Goal: Task Accomplishment & Management: Manage account settings

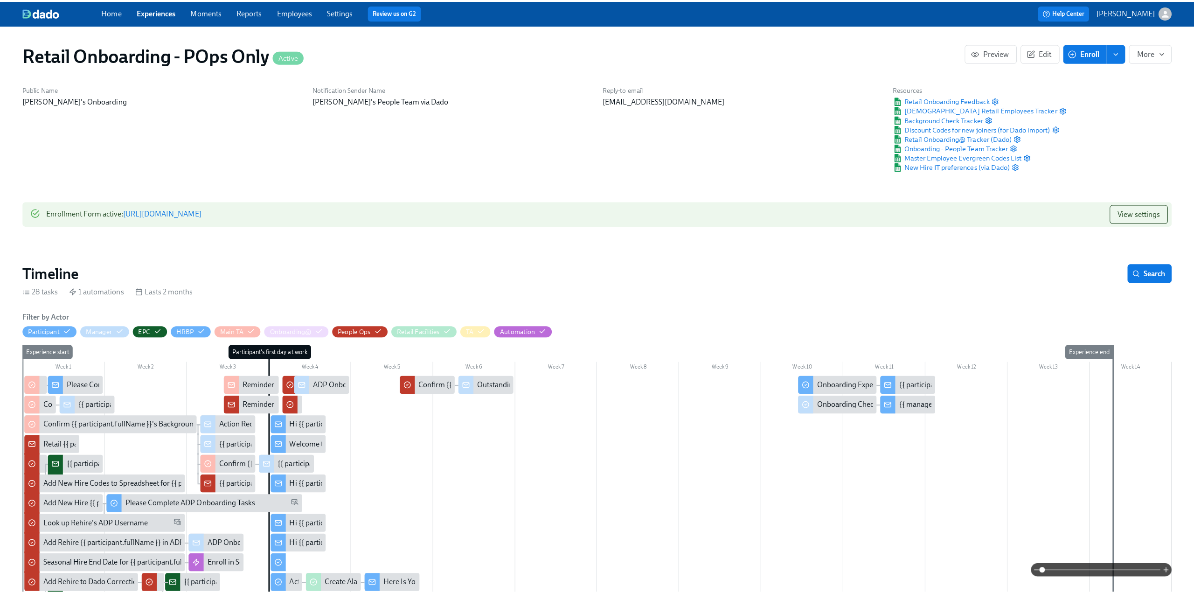
scroll to position [0, 15509]
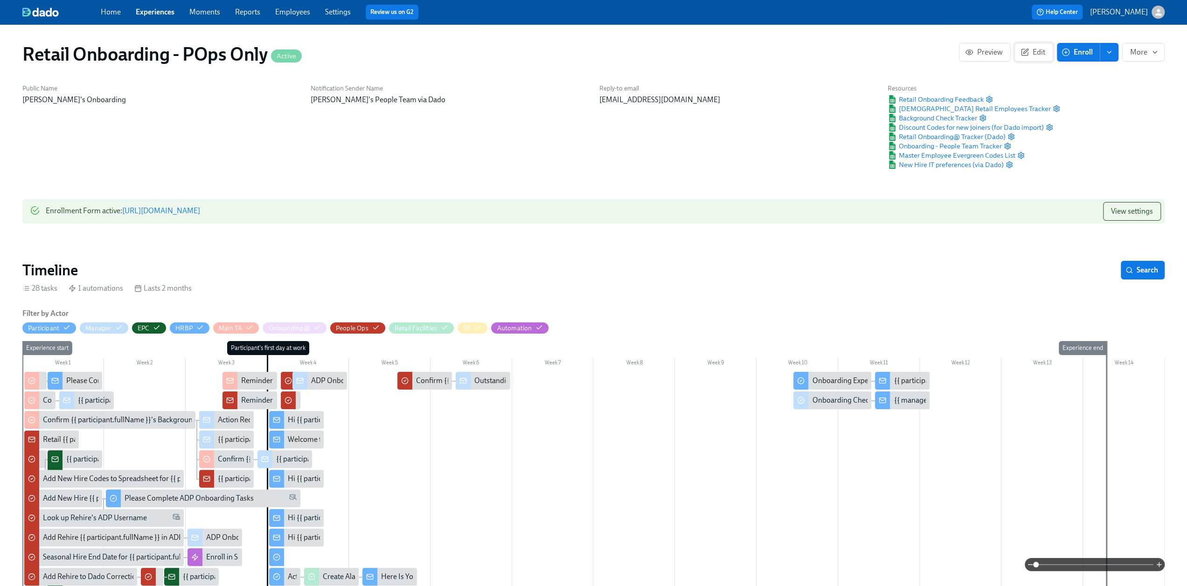
click at [1033, 48] on span "Edit" at bounding box center [1034, 52] width 23 height 9
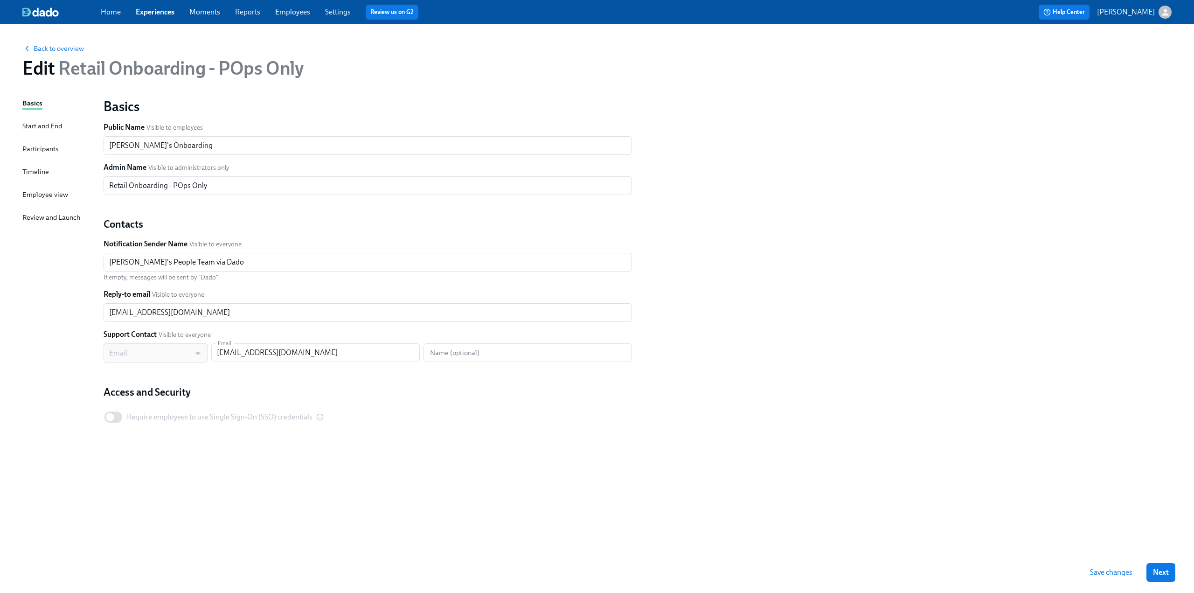
click at [35, 150] on div "Participants" at bounding box center [40, 149] width 36 height 10
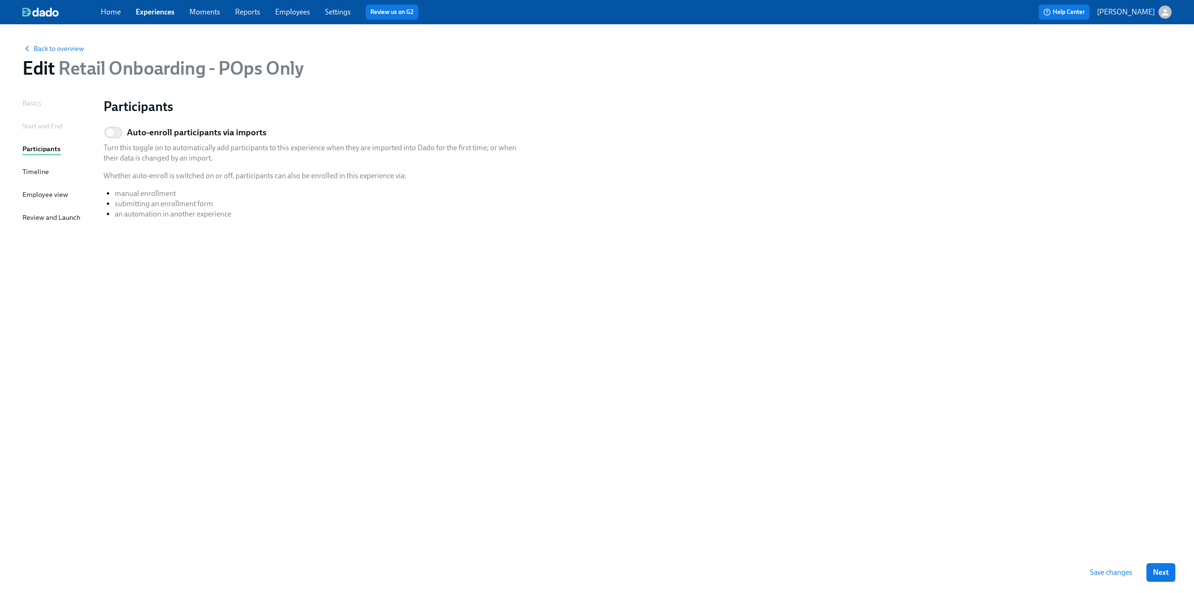
click at [35, 169] on div "Timeline" at bounding box center [35, 172] width 27 height 10
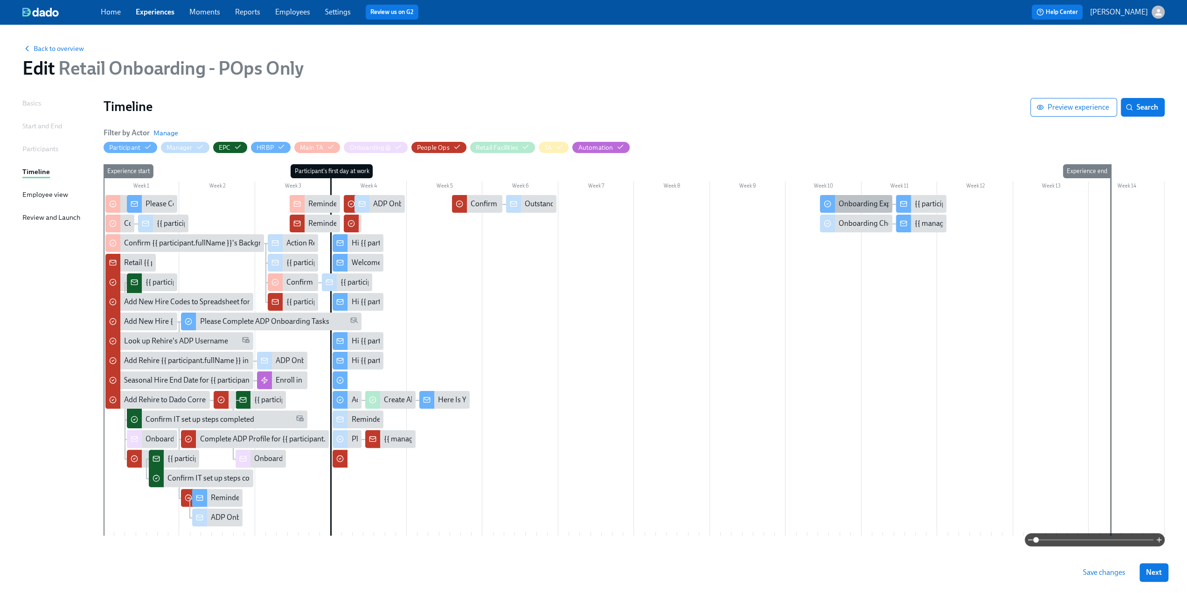
click at [847, 205] on div "Onboarding Experience Check-in" at bounding box center [891, 204] width 105 height 10
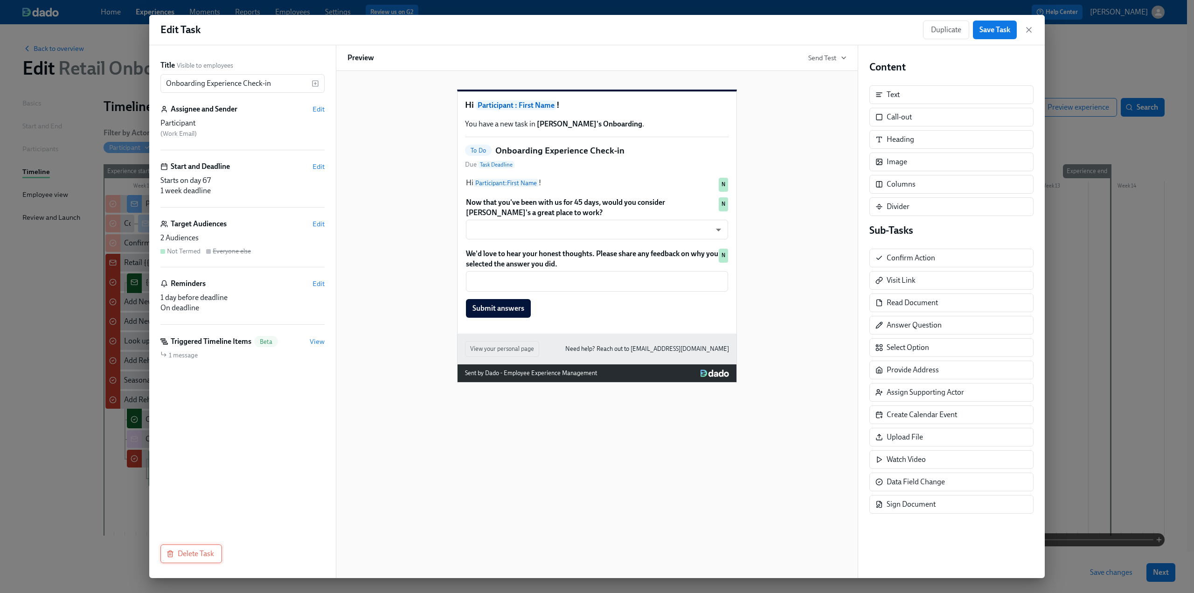
click at [205, 553] on span "Delete Task" at bounding box center [191, 553] width 46 height 9
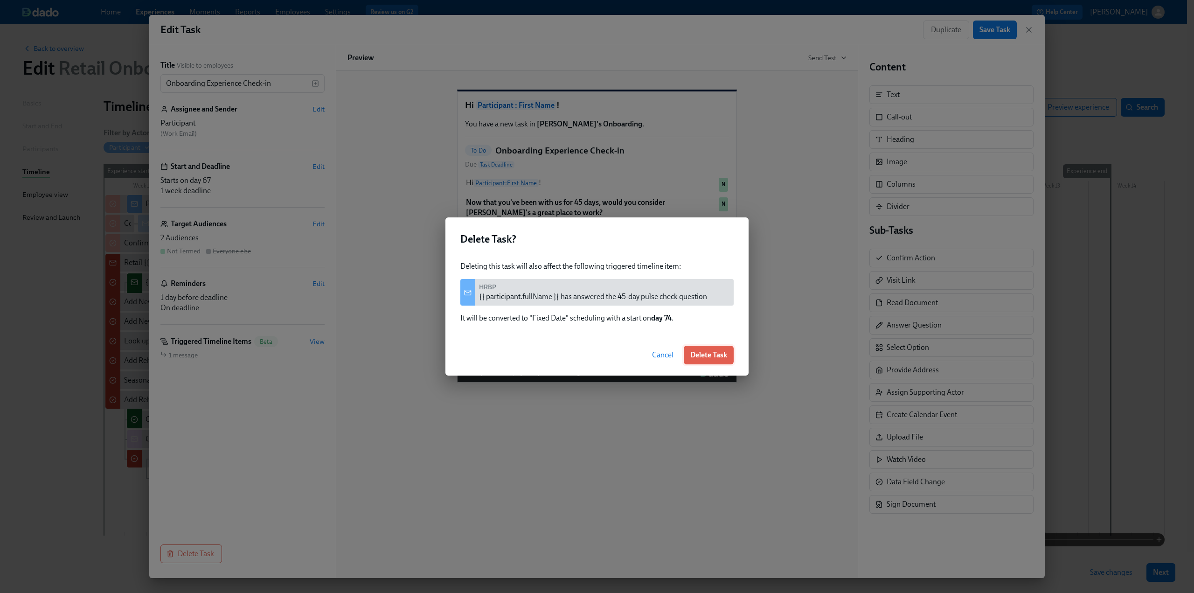
click at [709, 357] on span "Delete Task" at bounding box center [708, 354] width 37 height 9
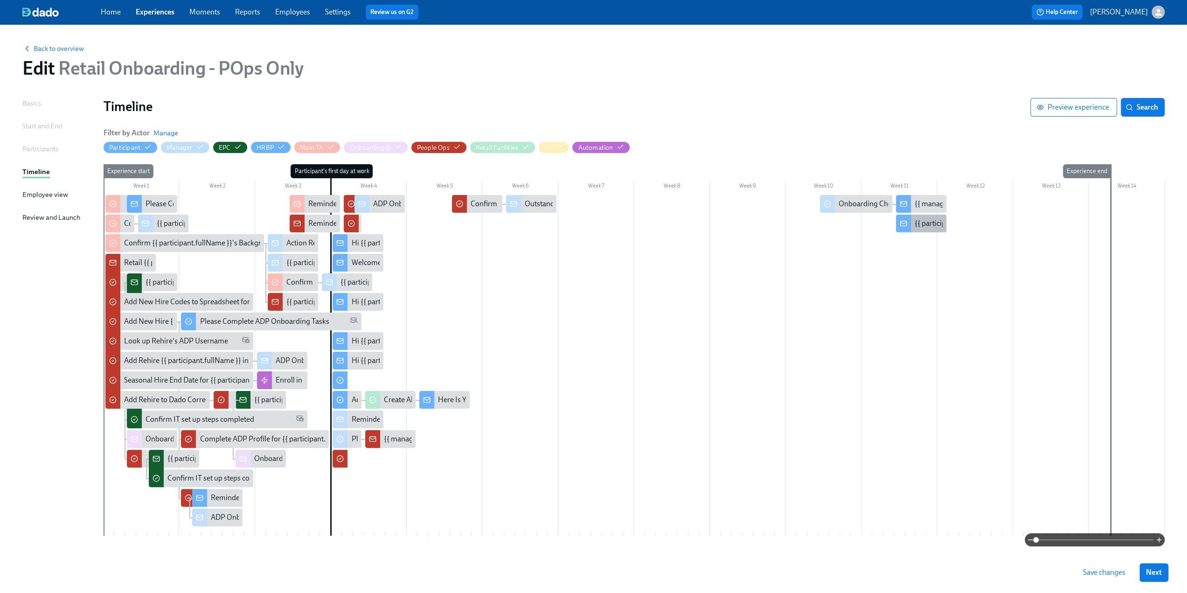
click at [924, 222] on div "{{ participant.fullName }} has answered the 45-day pulse check question" at bounding box center [1029, 223] width 228 height 10
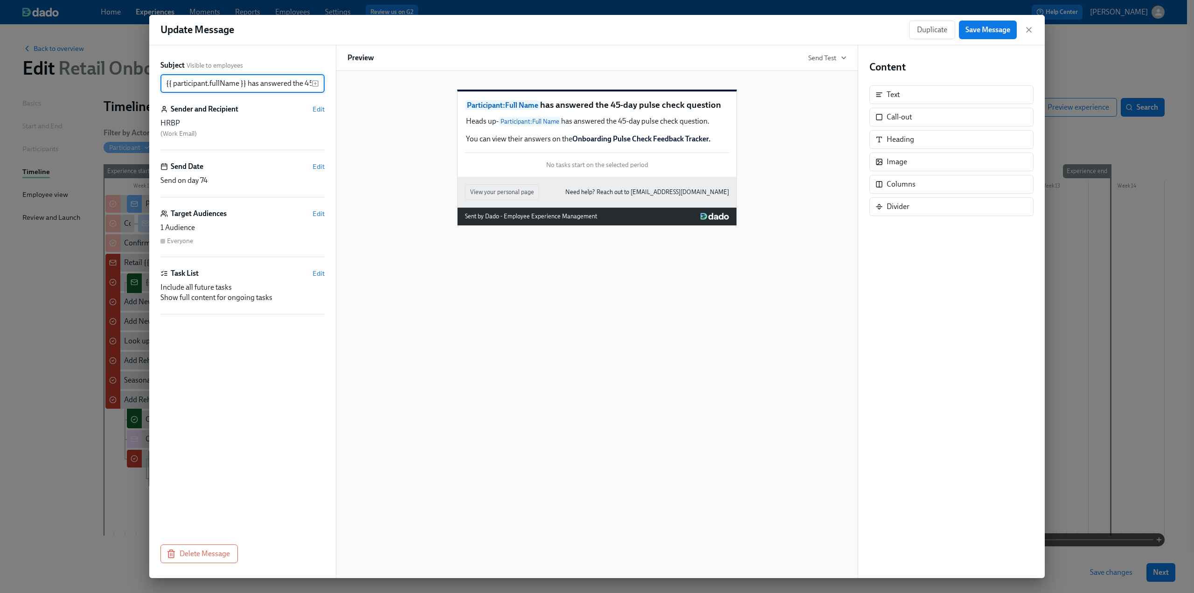
scroll to position [0, 83]
click at [194, 550] on span "Delete Message" at bounding box center [199, 553] width 62 height 9
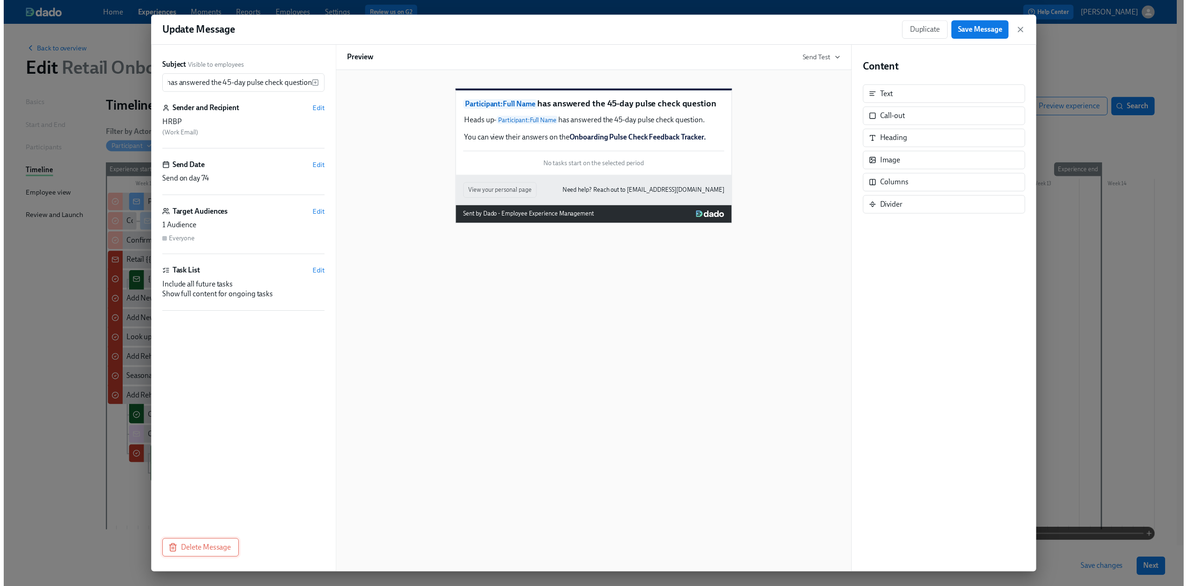
scroll to position [0, 0]
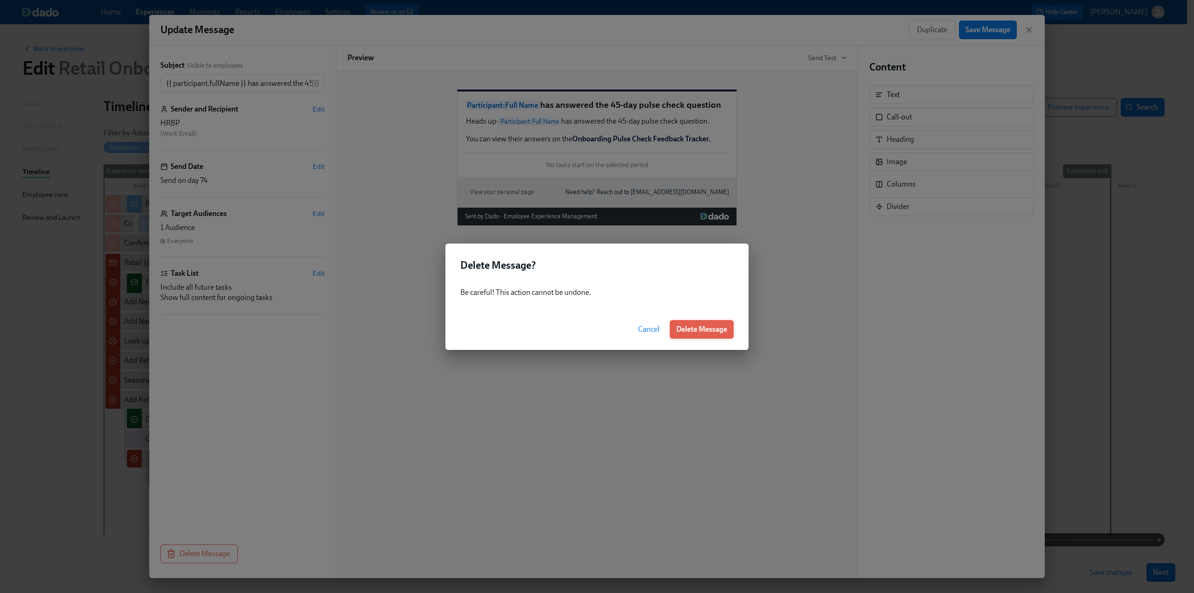
click at [700, 328] on span "Delete Message" at bounding box center [701, 329] width 51 height 9
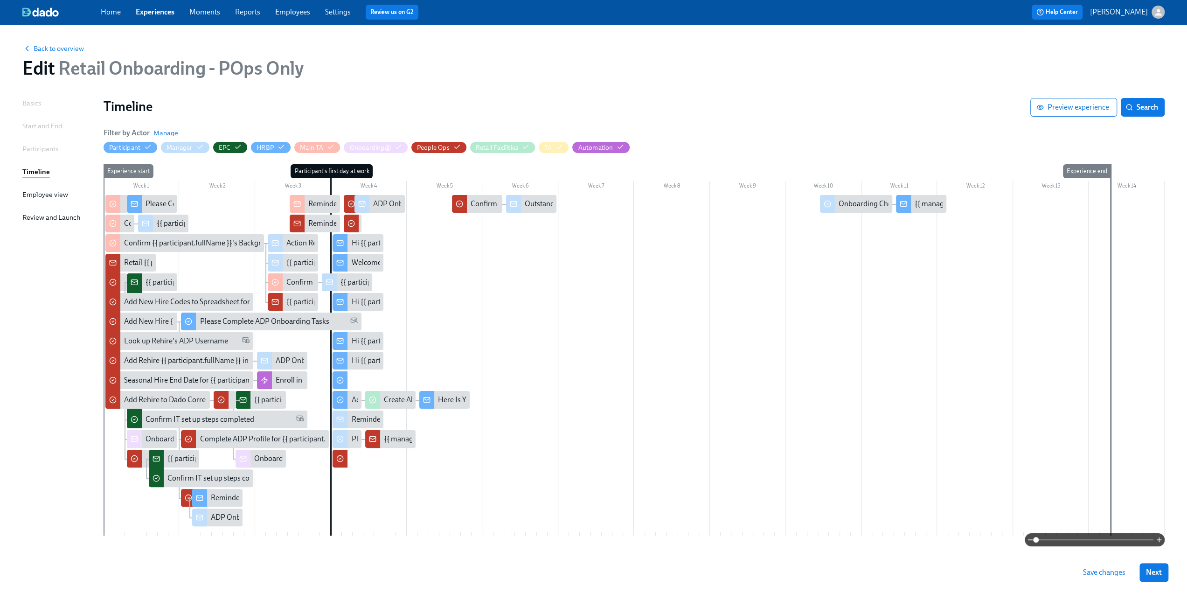
click at [1104, 571] on span "Save changes" at bounding box center [1104, 572] width 42 height 9
click at [70, 47] on span "Back to overview" at bounding box center [53, 48] width 62 height 9
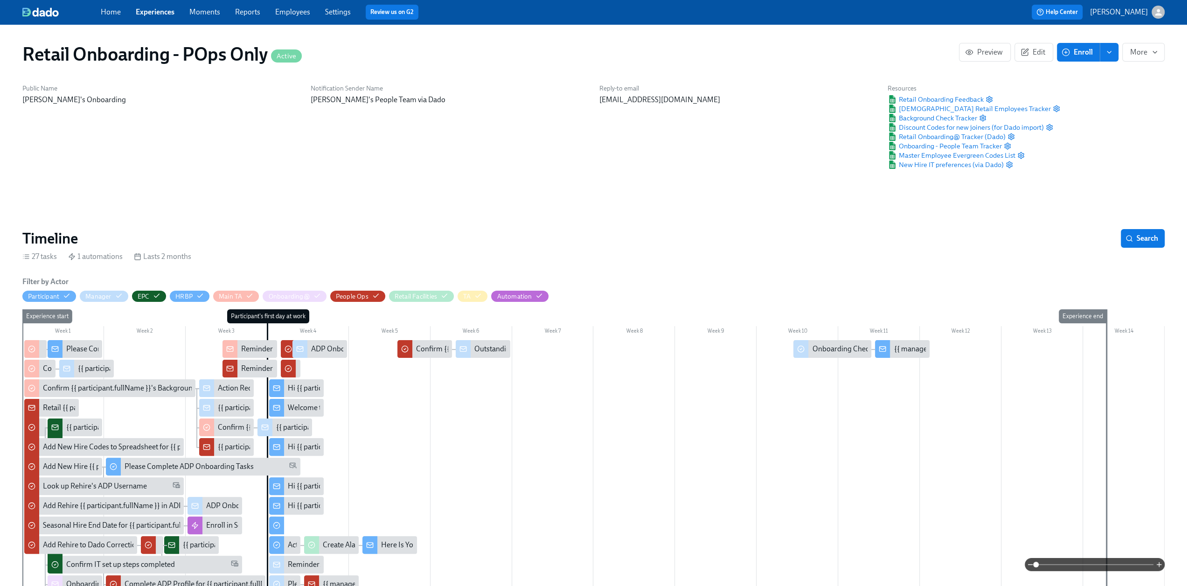
click at [151, 13] on link "Experiences" at bounding box center [155, 11] width 39 height 9
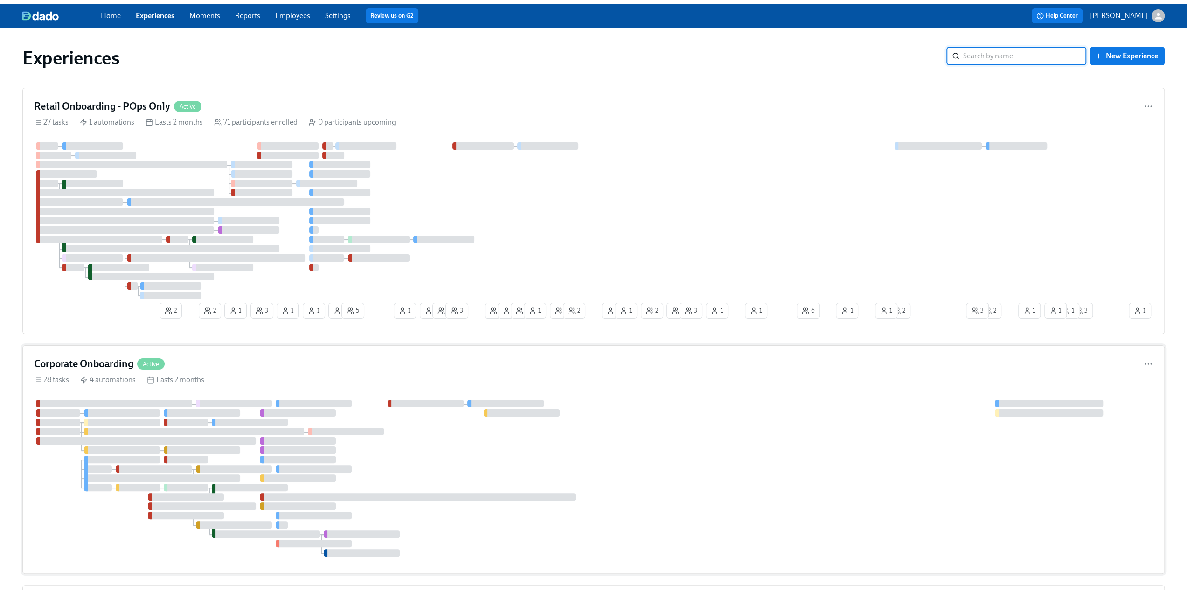
scroll to position [93, 0]
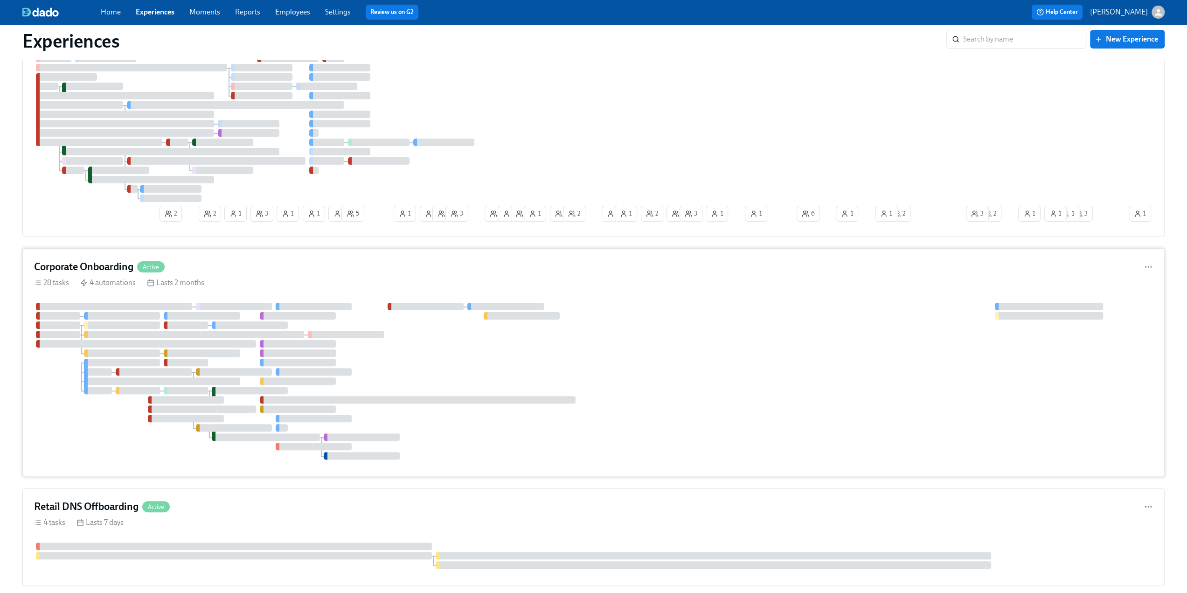
click at [672, 341] on div "Corporate Onboarding Active 28 tasks 4 automations Lasts 2 months" at bounding box center [593, 362] width 1143 height 229
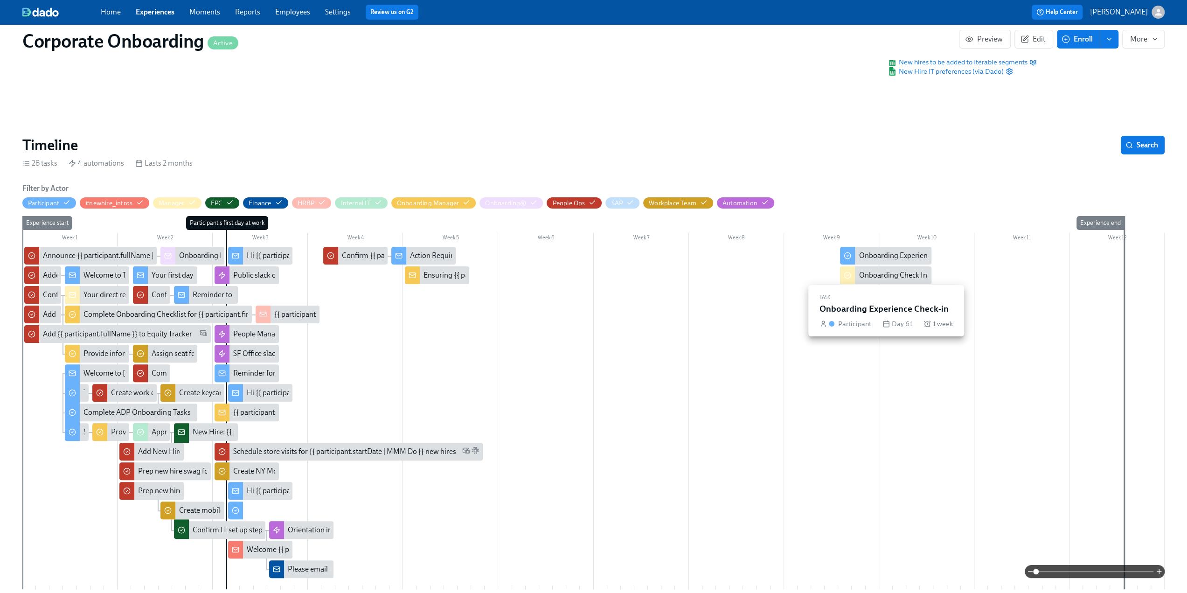
click at [878, 261] on div "Onboarding Experience Check-in" at bounding box center [911, 256] width 105 height 10
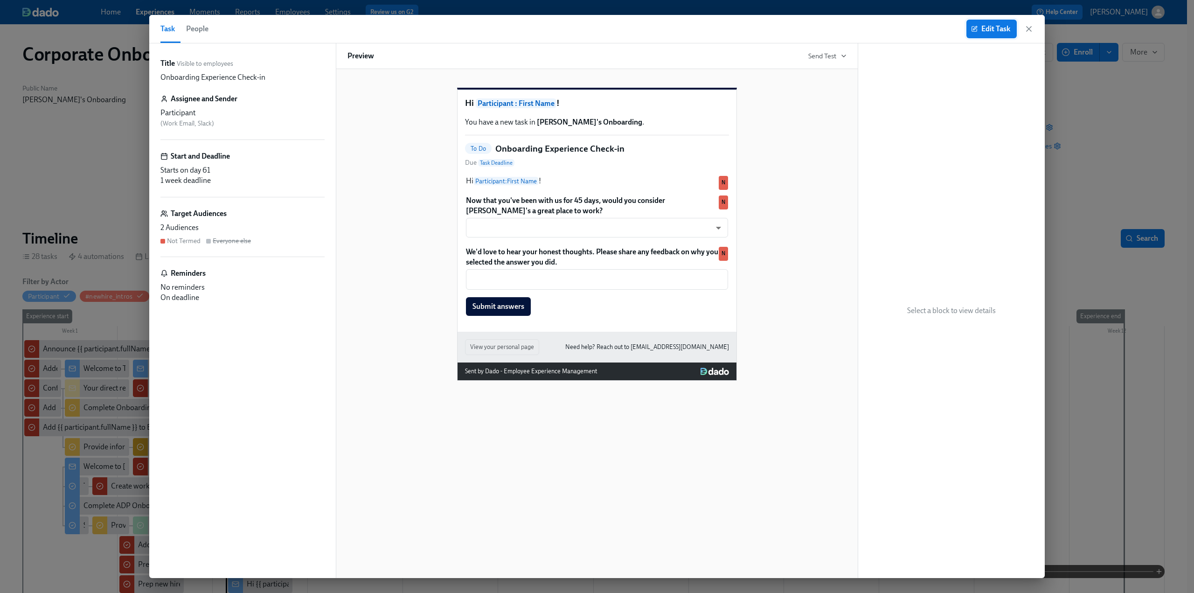
click at [994, 30] on span "Edit Task" at bounding box center [991, 28] width 37 height 9
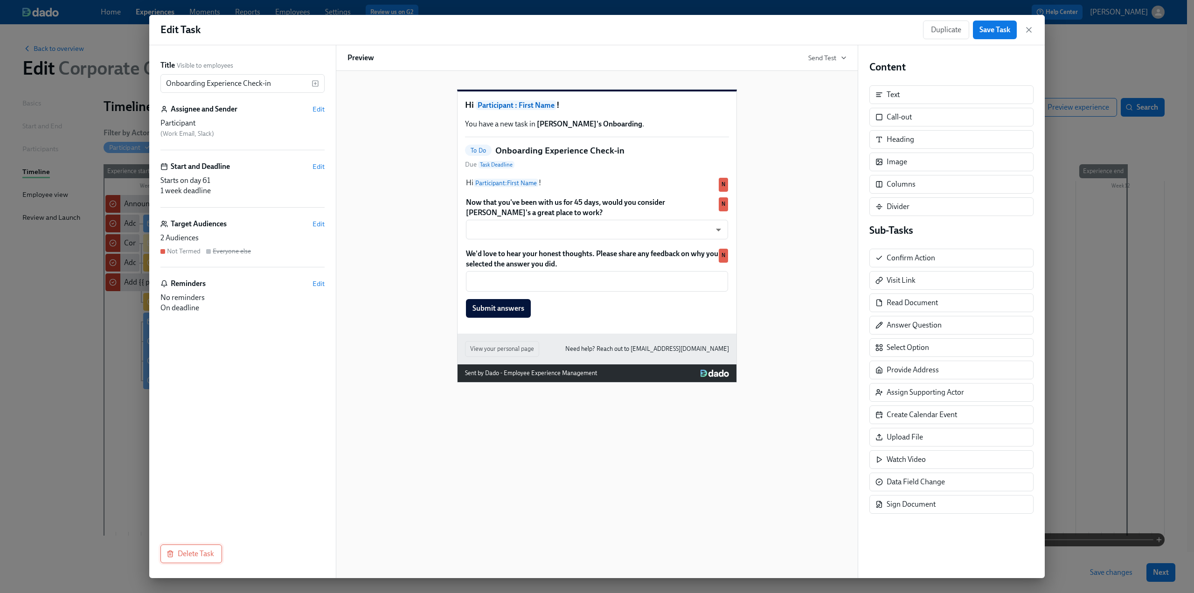
click at [189, 554] on span "Delete Task" at bounding box center [191, 553] width 46 height 9
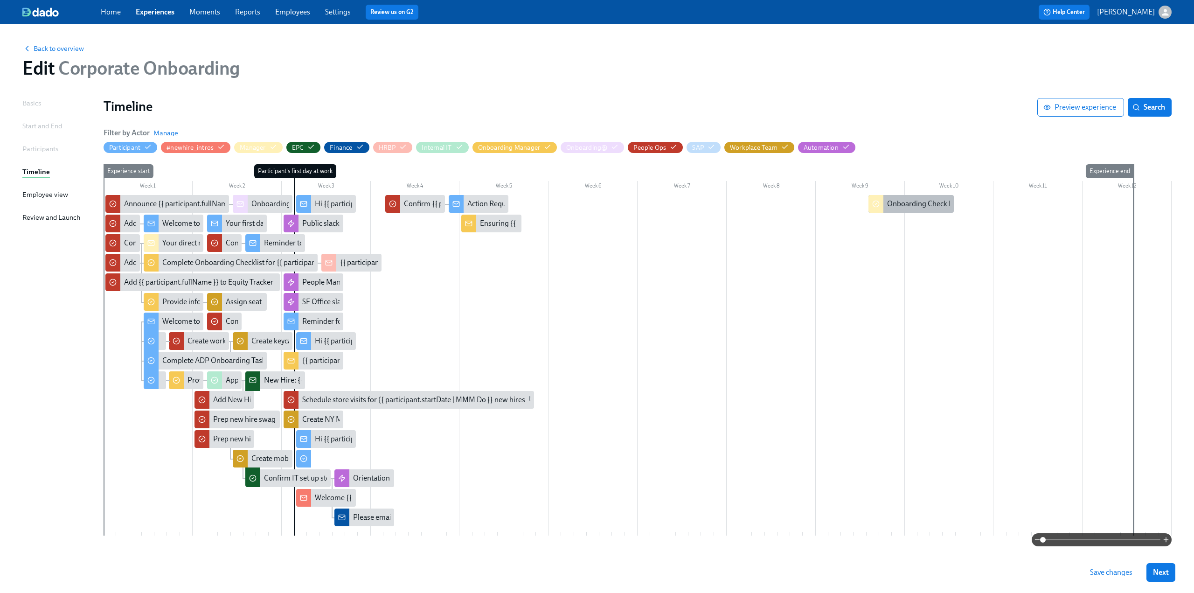
click at [908, 196] on div "Onboarding Check In for {{ participant.fullName }}" at bounding box center [911, 204] width 85 height 18
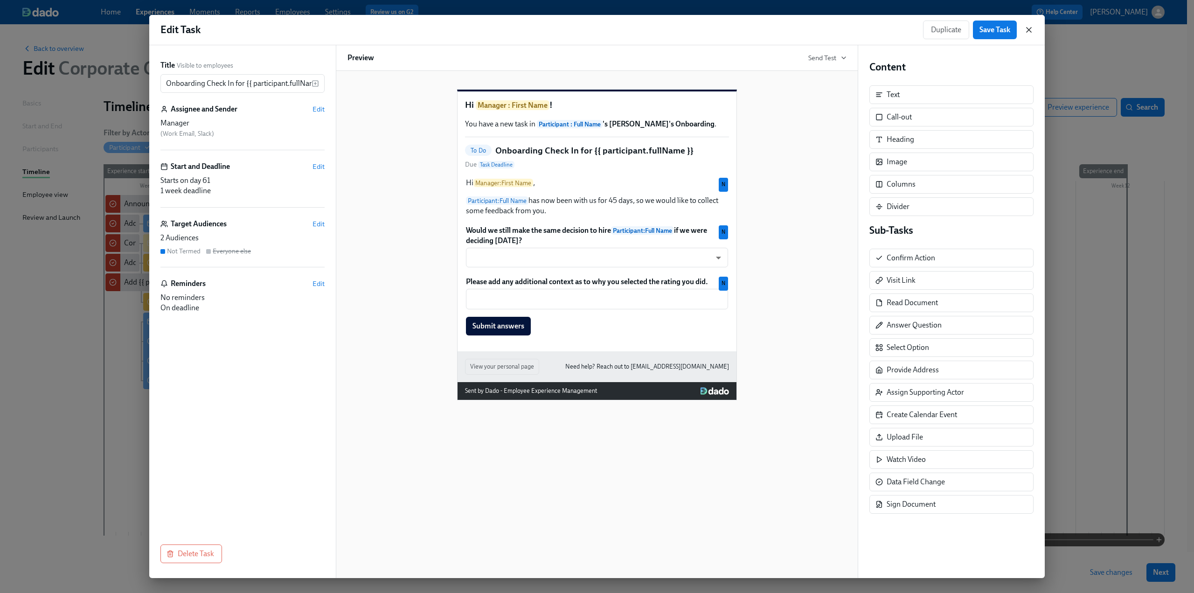
click at [1027, 33] on icon "button" at bounding box center [1028, 29] width 9 height 9
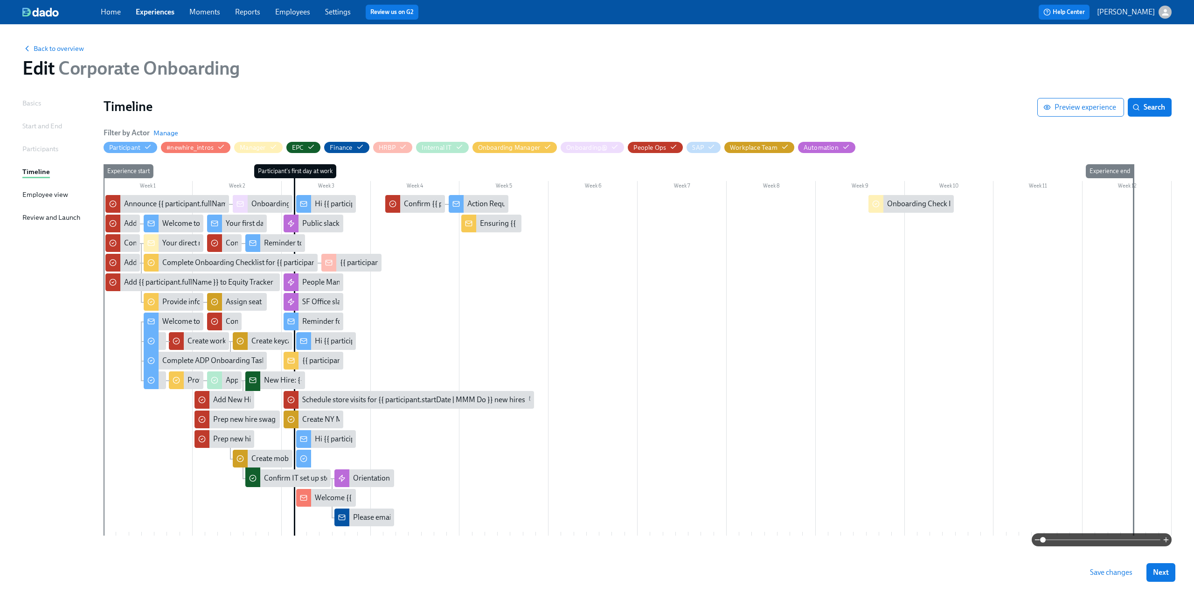
click at [1113, 574] on span "Save changes" at bounding box center [1111, 572] width 42 height 9
click at [42, 50] on span "Back to overview" at bounding box center [53, 48] width 62 height 9
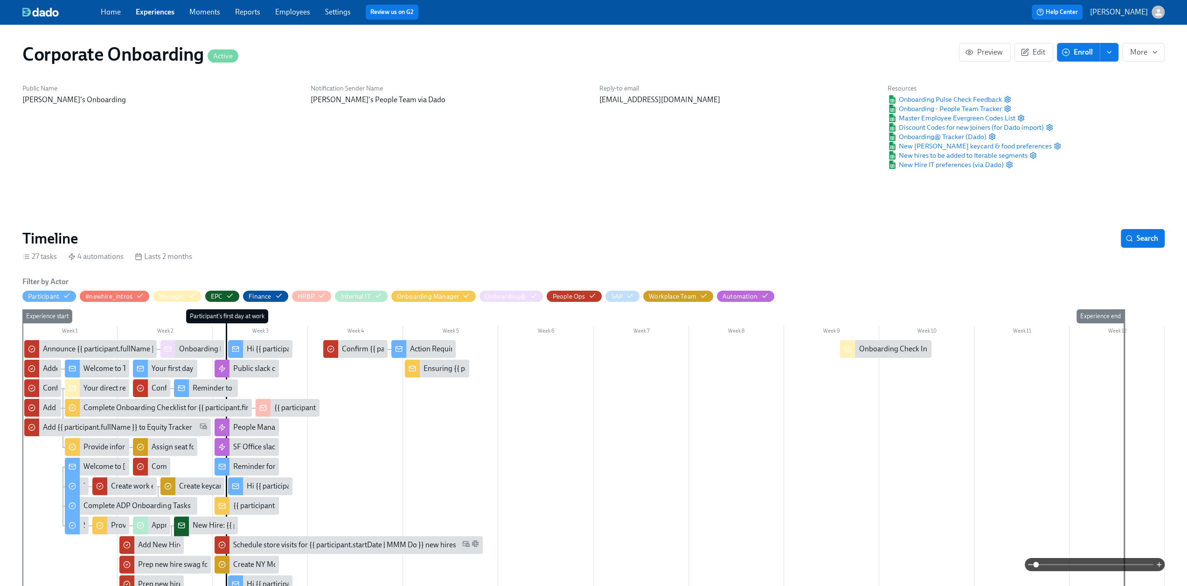
scroll to position [0, 1709]
drag, startPoint x: 156, startPoint y: 17, endPoint x: 437, endPoint y: 151, distance: 310.5
click at [156, 17] on div "Home Experiences Moments Reports Employees Settings Review us on G2" at bounding box center [367, 12] width 532 height 15
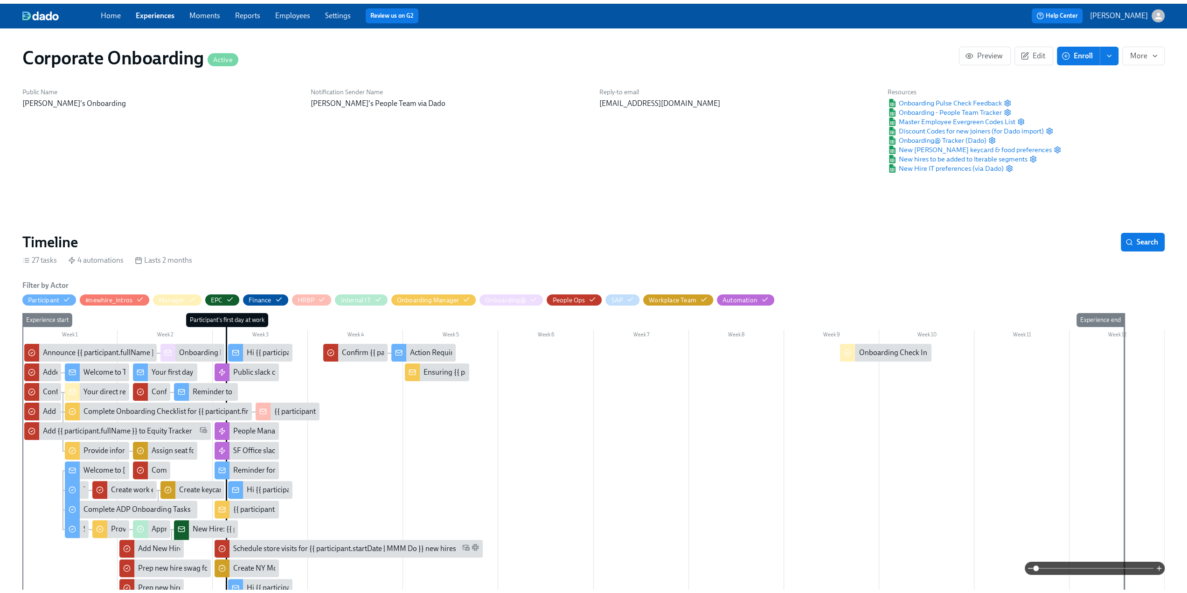
scroll to position [0, 2241]
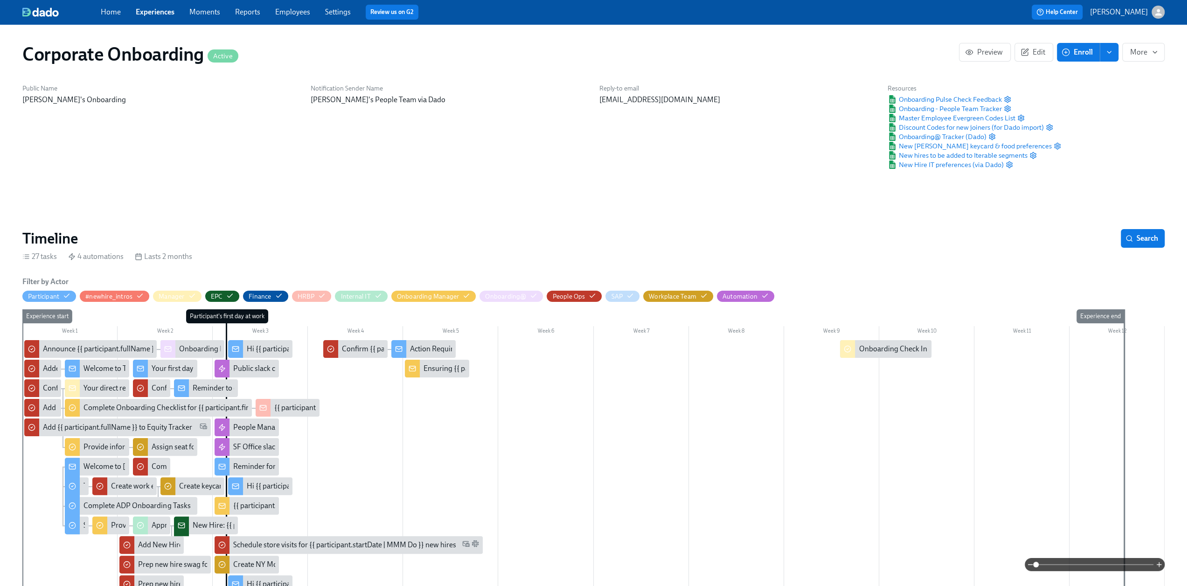
click at [146, 8] on link "Experiences" at bounding box center [155, 11] width 39 height 9
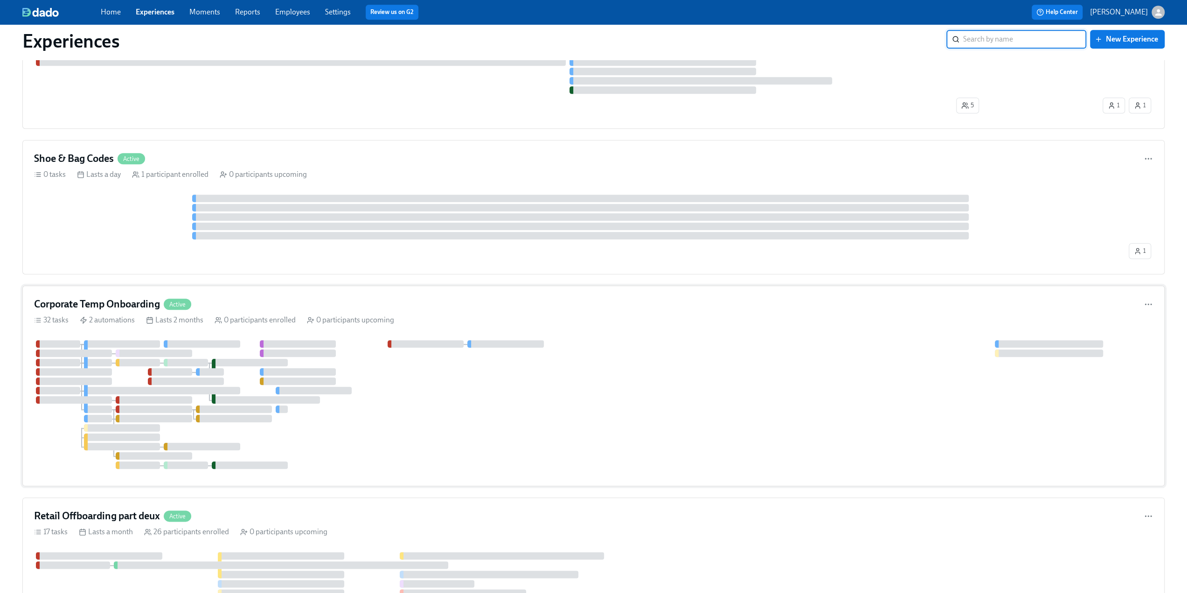
scroll to position [886, 0]
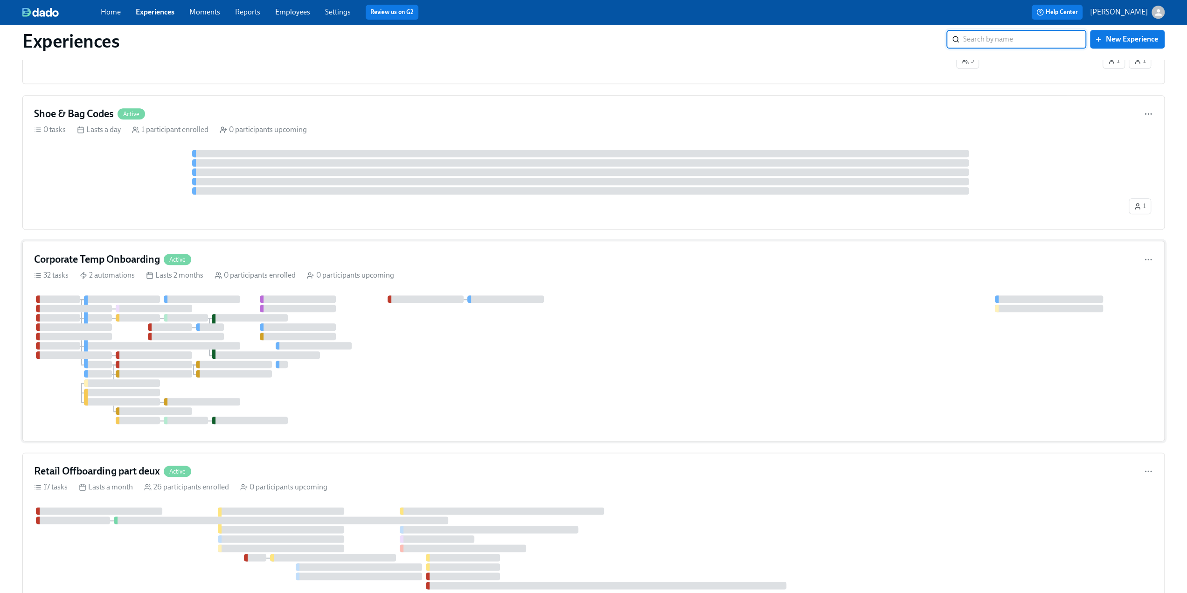
click at [449, 252] on div "Corporate Temp Onboarding Active" at bounding box center [593, 259] width 1119 height 14
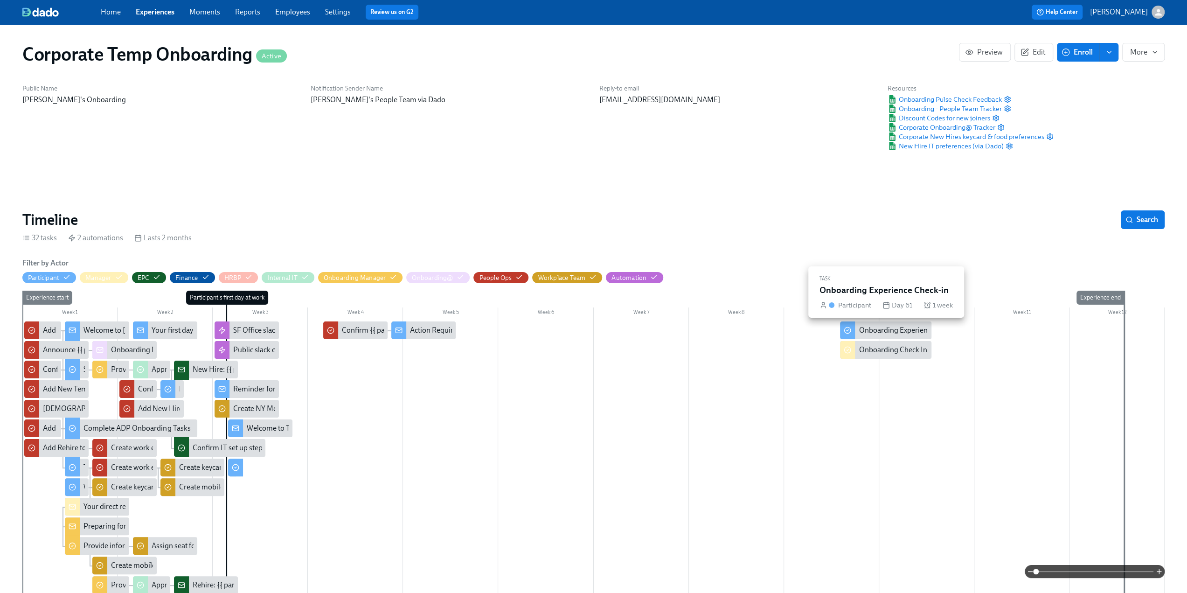
click at [878, 325] on div "Onboarding Experience Check-in" at bounding box center [885, 330] width 91 height 18
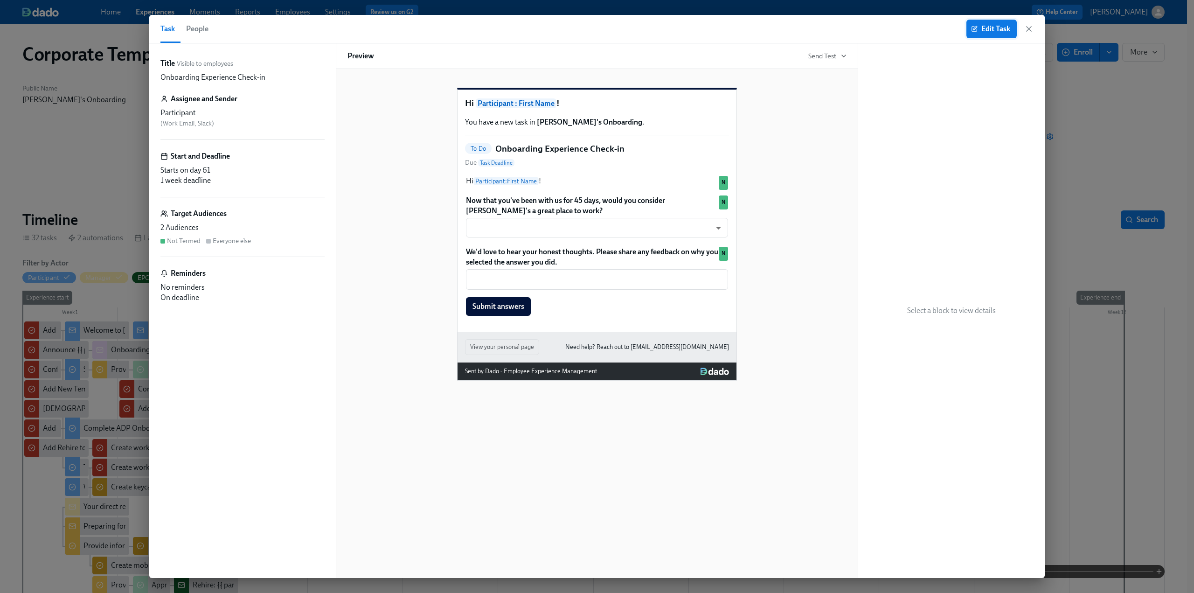
click at [981, 30] on span "Edit Task" at bounding box center [991, 28] width 37 height 9
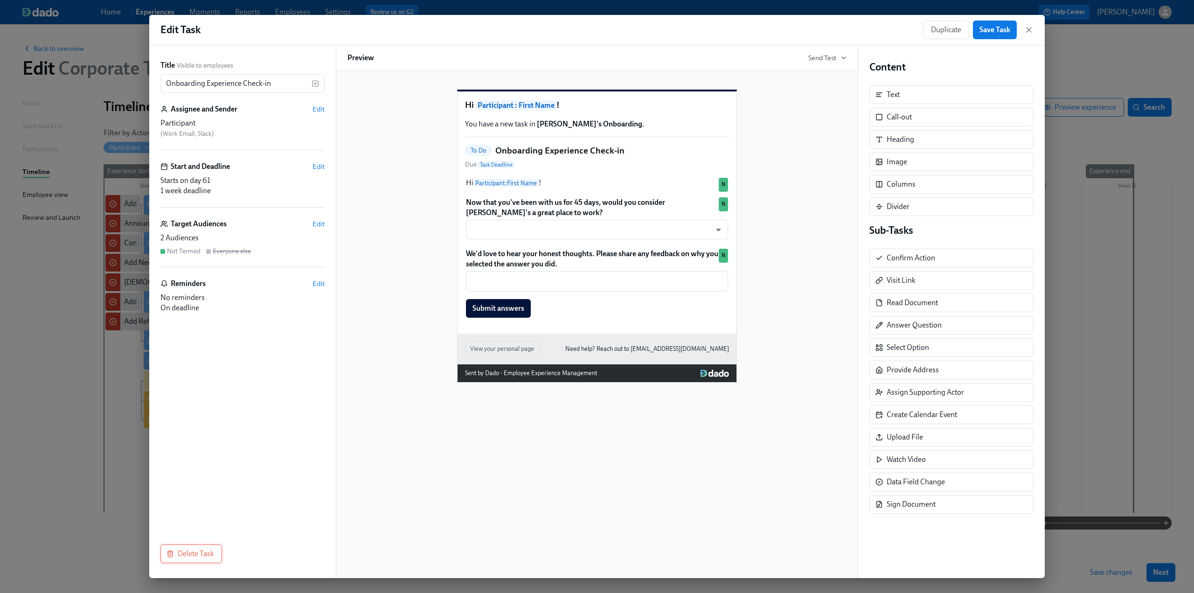
click at [183, 555] on span "Delete Task" at bounding box center [191, 553] width 46 height 9
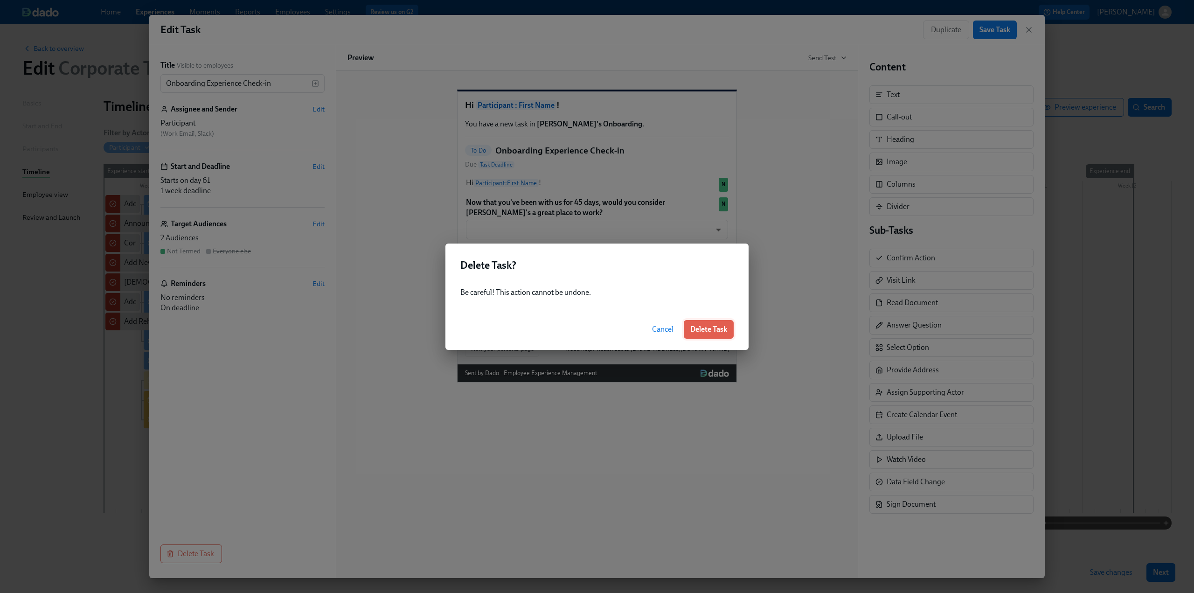
click at [720, 331] on span "Delete Task" at bounding box center [708, 329] width 37 height 9
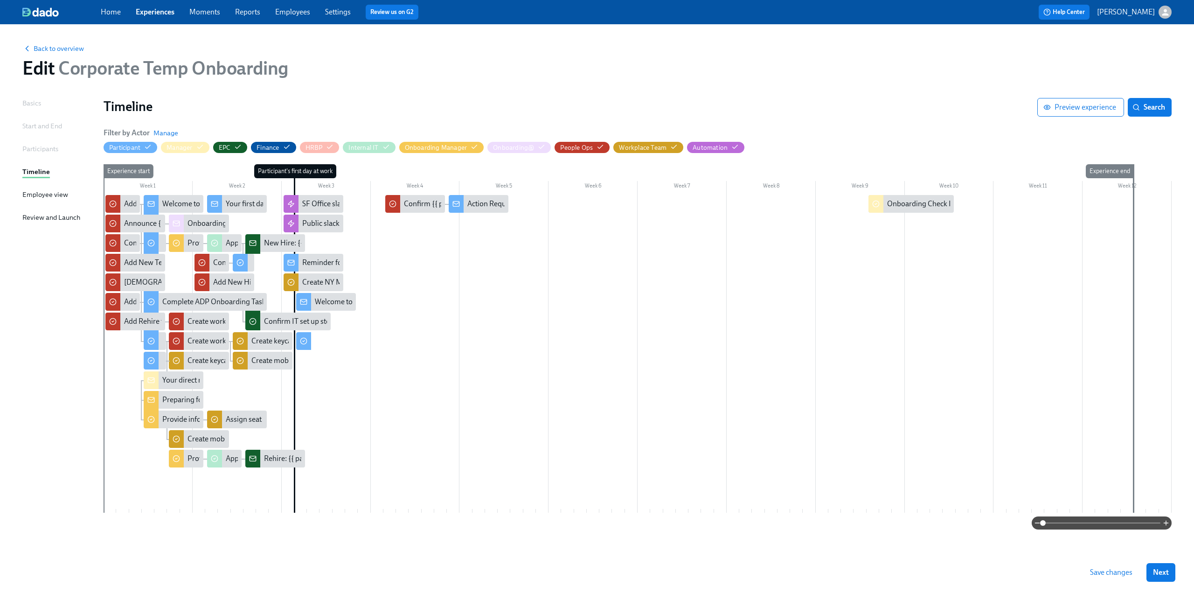
click at [1110, 572] on span "Save changes" at bounding box center [1111, 572] width 42 height 9
click at [1118, 575] on span "Save changes" at bounding box center [1111, 572] width 42 height 9
click at [70, 50] on span "Back to overview" at bounding box center [53, 48] width 62 height 9
